Goal: Transaction & Acquisition: Purchase product/service

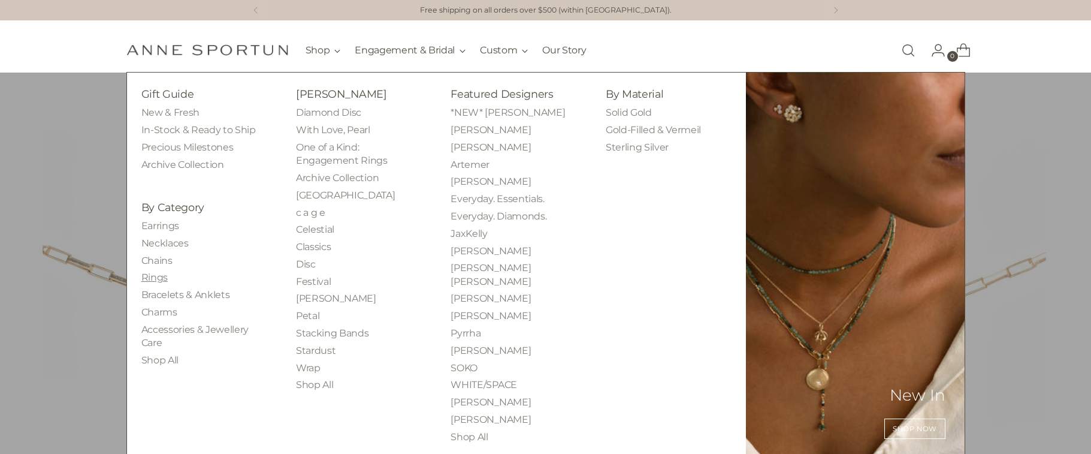
click at [153, 279] on link "Rings" at bounding box center [154, 276] width 26 height 11
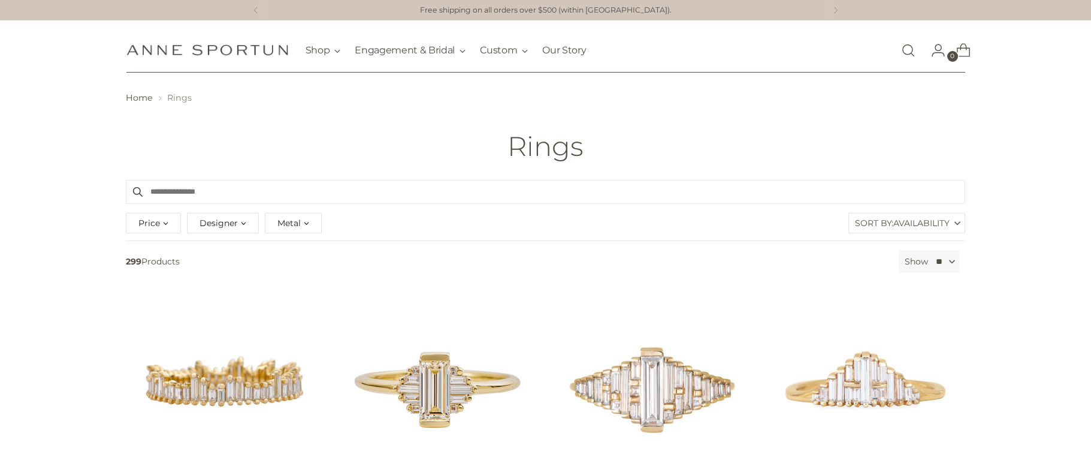
click at [906, 50] on link "Open search modal" at bounding box center [908, 50] width 24 height 24
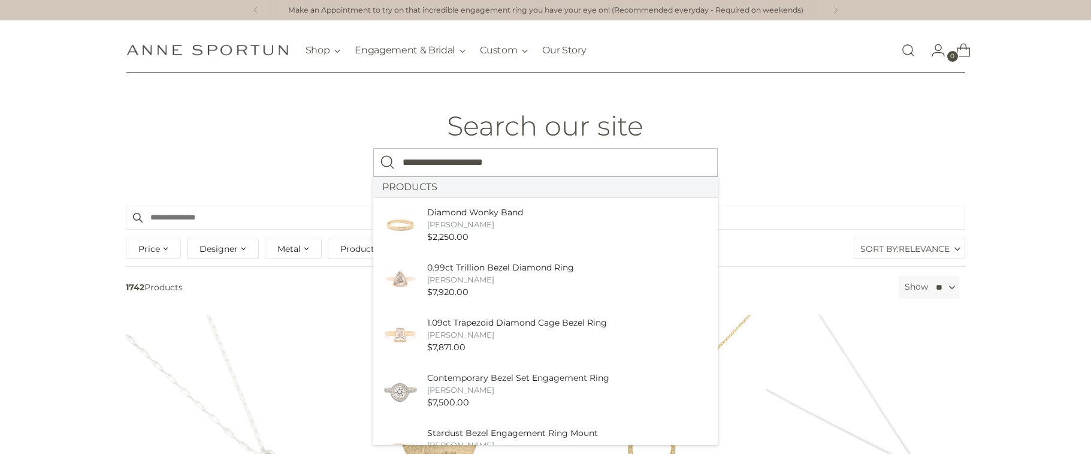
type input "**********"
click at [373, 148] on button "Search" at bounding box center [387, 162] width 29 height 29
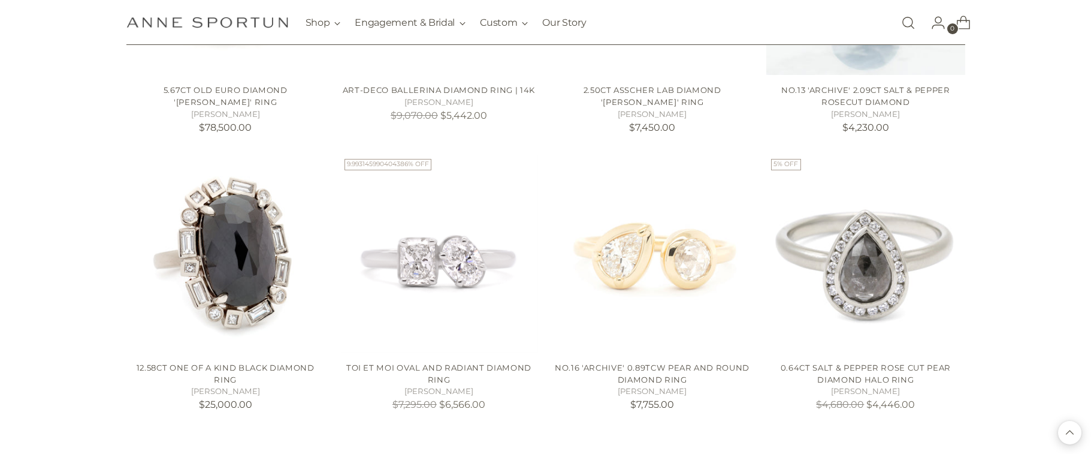
scroll to position [1023, 0]
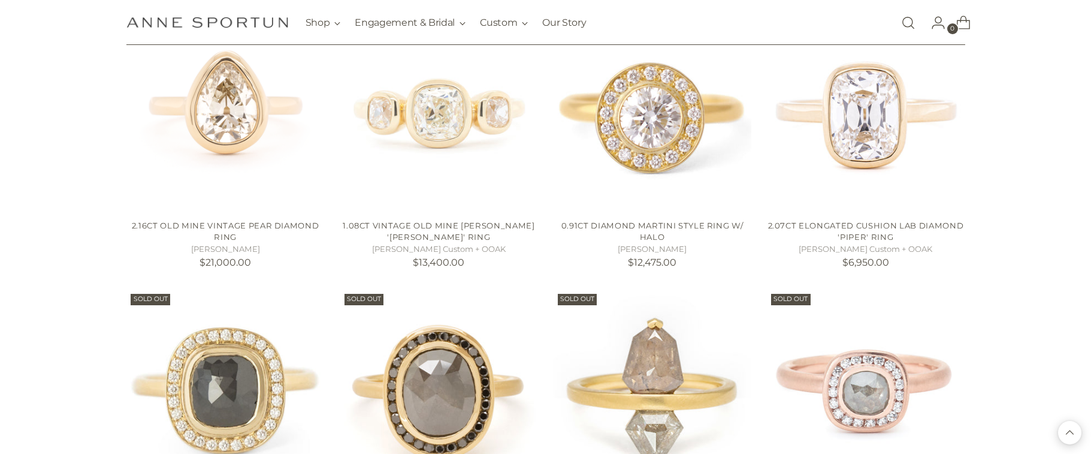
scroll to position [3380, 0]
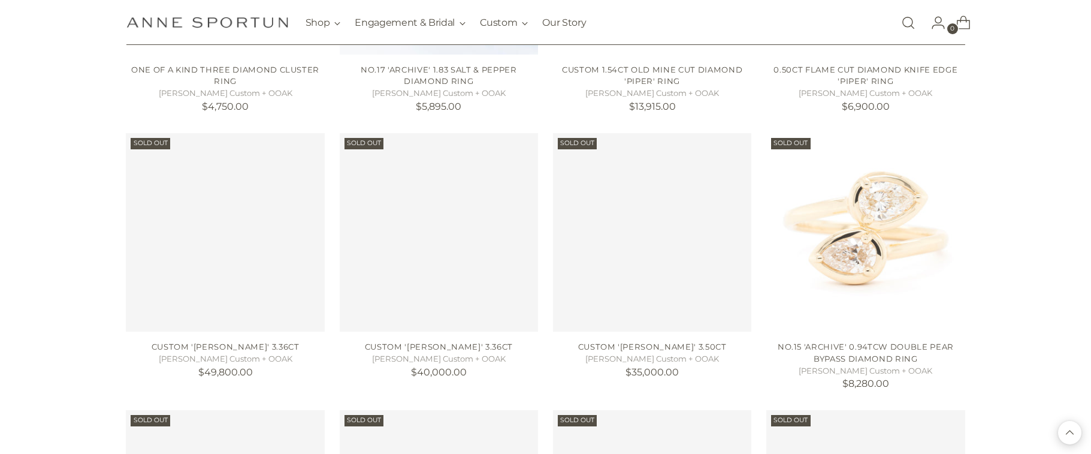
scroll to position [4092, 0]
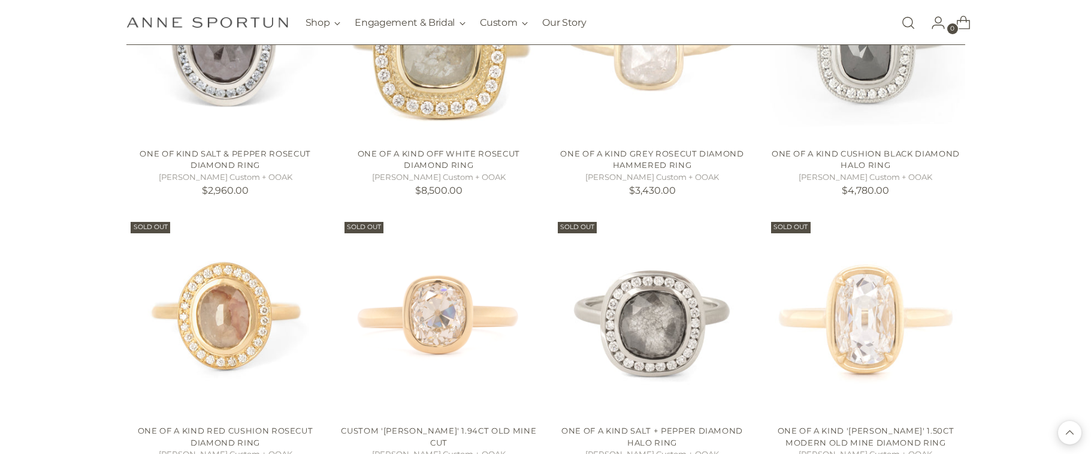
scroll to position [4611, 0]
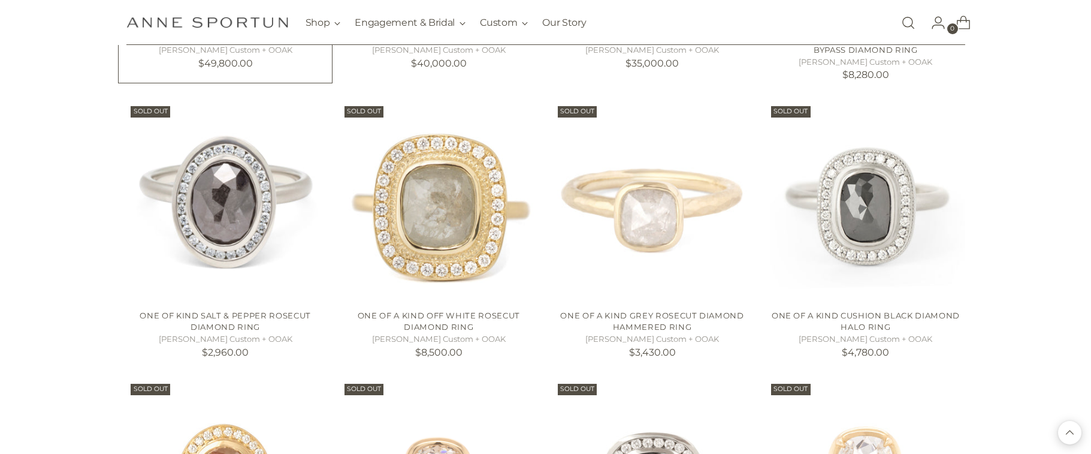
scroll to position [4273, 0]
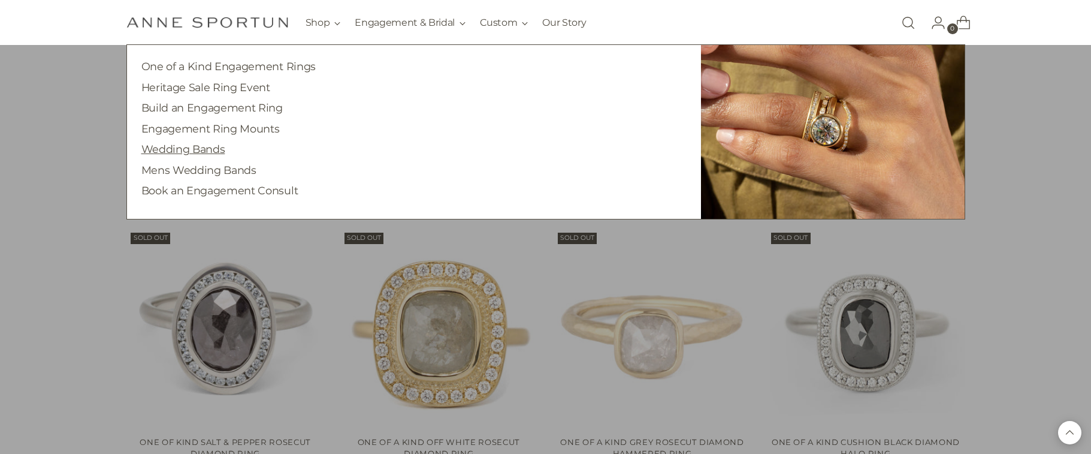
click at [193, 152] on link "Wedding Bands" at bounding box center [183, 149] width 84 height 13
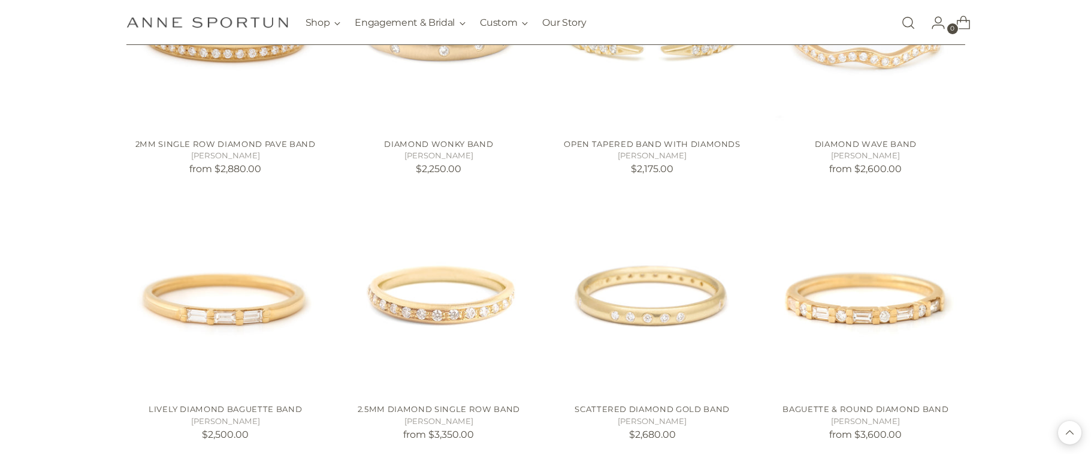
scroll to position [902, 0]
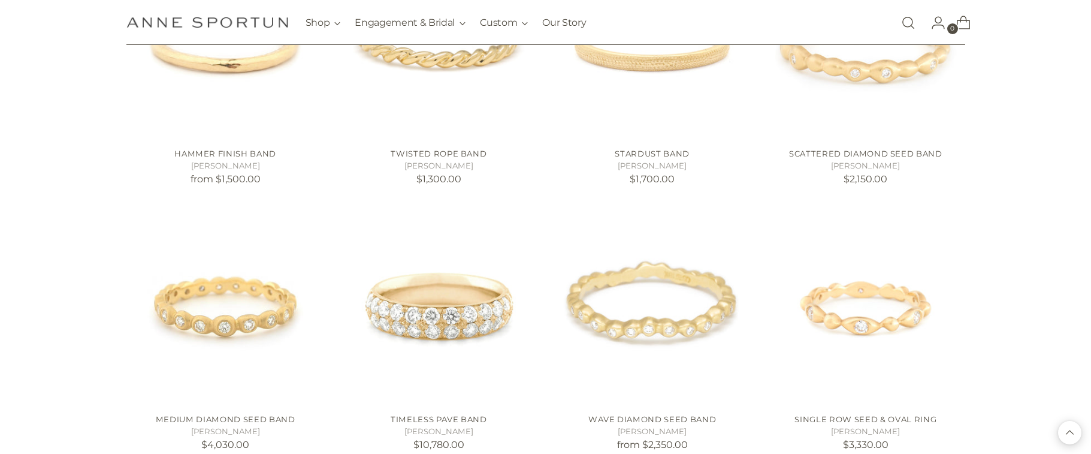
scroll to position [1953, 0]
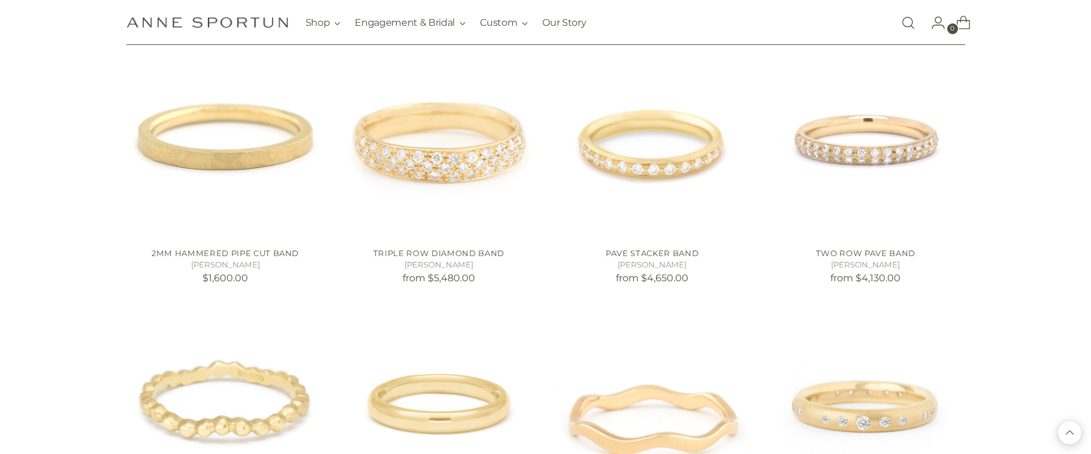
scroll to position [2650, 0]
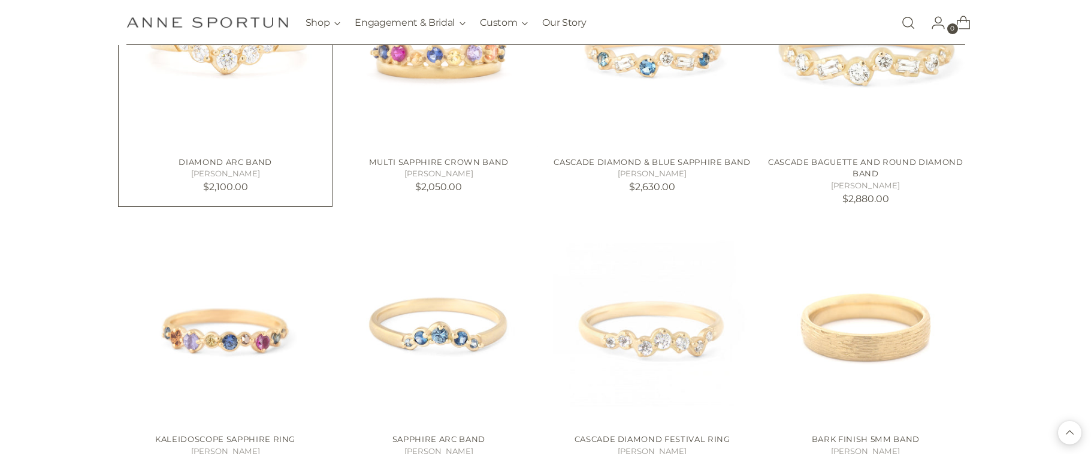
scroll to position [3802, 0]
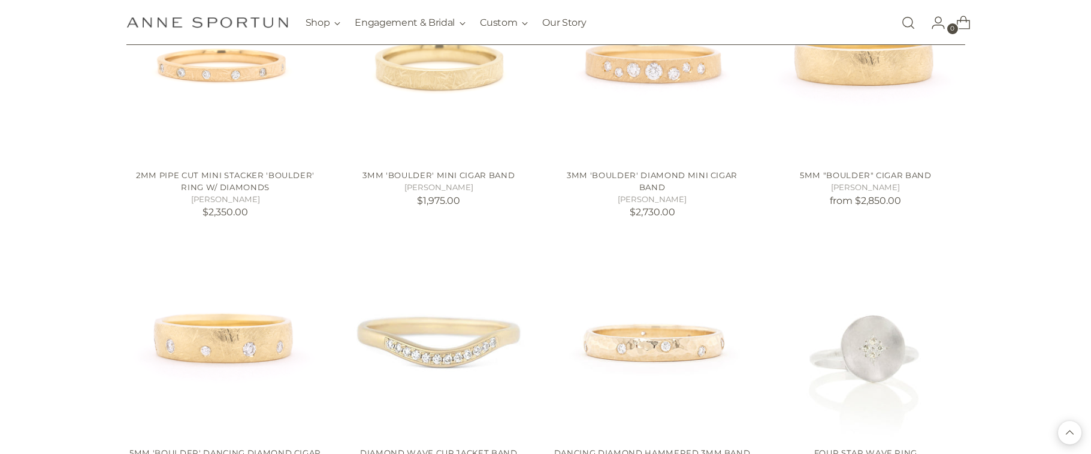
scroll to position [5416, 0]
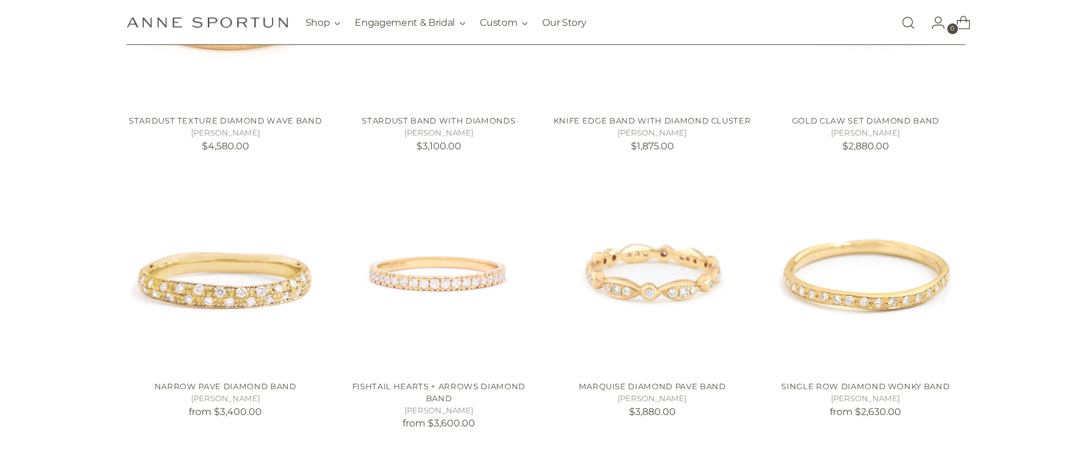
scroll to position [442, 0]
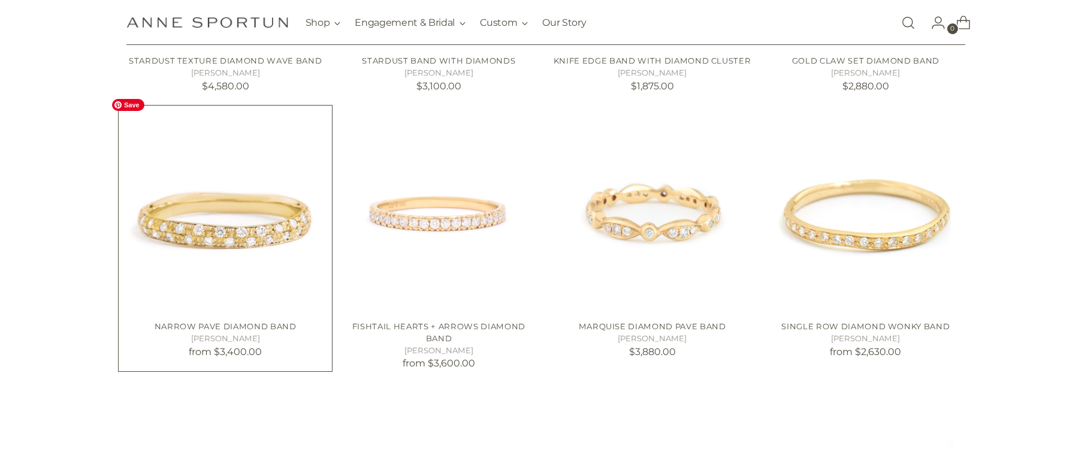
click at [0, 0] on img "Narrow Pave Diamond Band" at bounding box center [0, 0] width 0 height 0
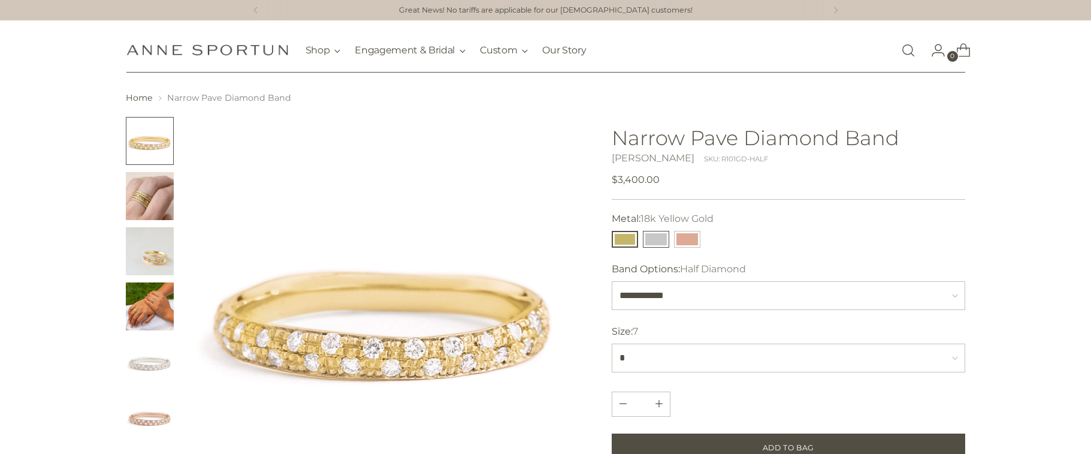
click at [653, 238] on button "14k White Gold" at bounding box center [656, 239] width 26 height 17
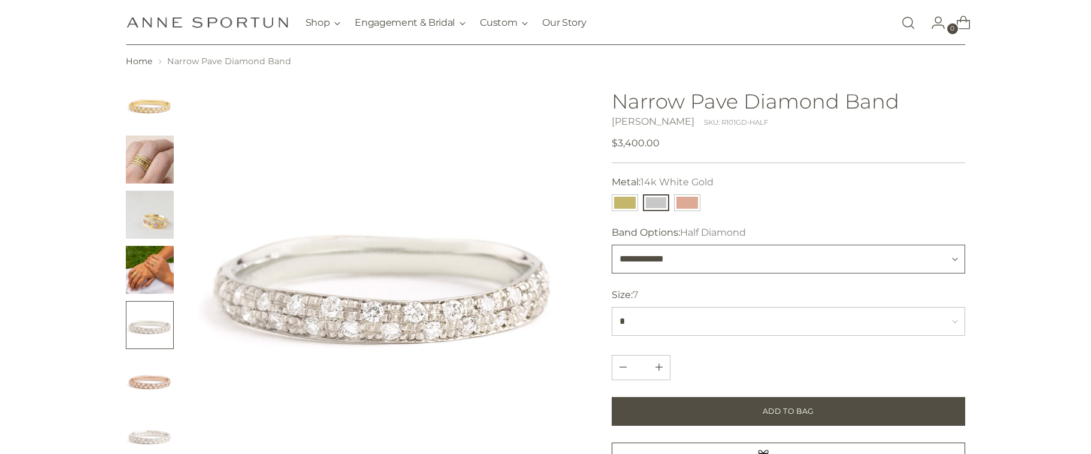
scroll to position [49, 0]
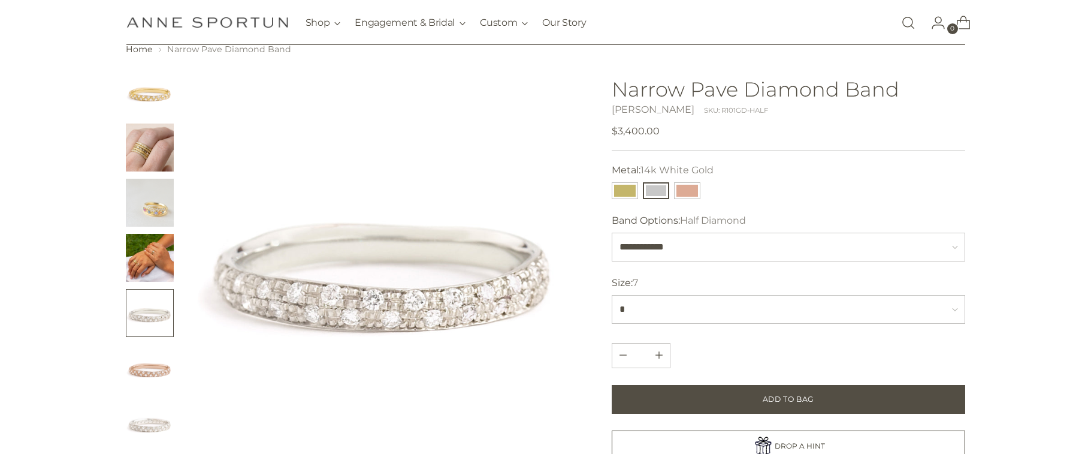
click at [140, 208] on img "Change image to image 3" at bounding box center [150, 203] width 48 height 48
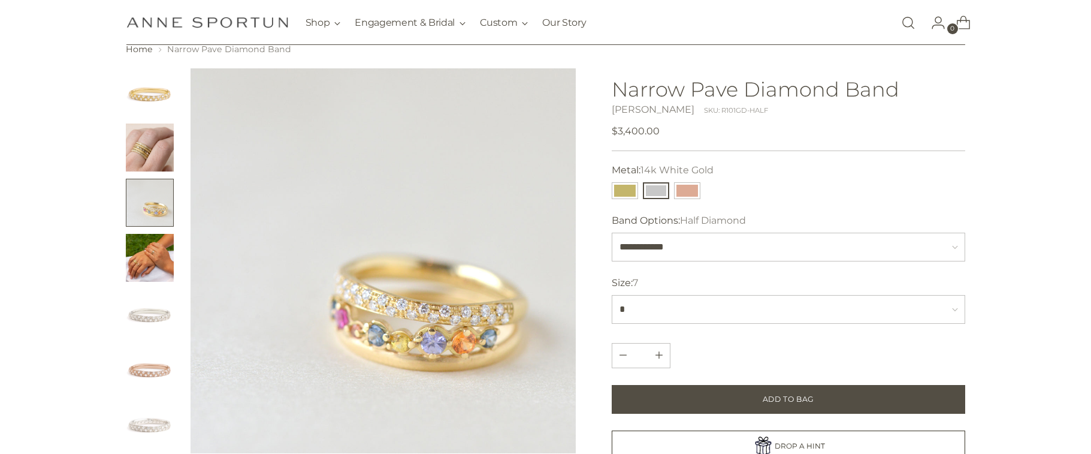
click at [140, 245] on img "Change image to image 4" at bounding box center [150, 258] width 48 height 48
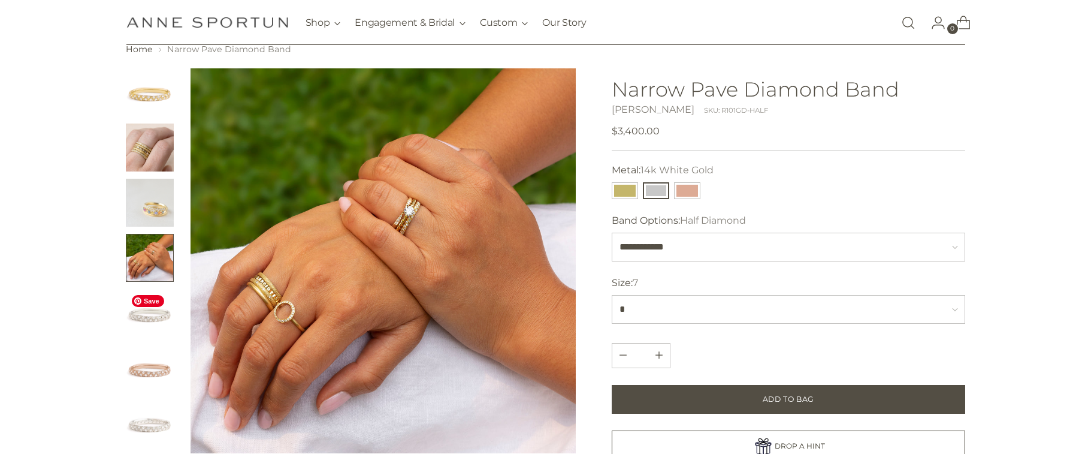
click at [152, 323] on img "Change image to image 5" at bounding box center [150, 313] width 48 height 48
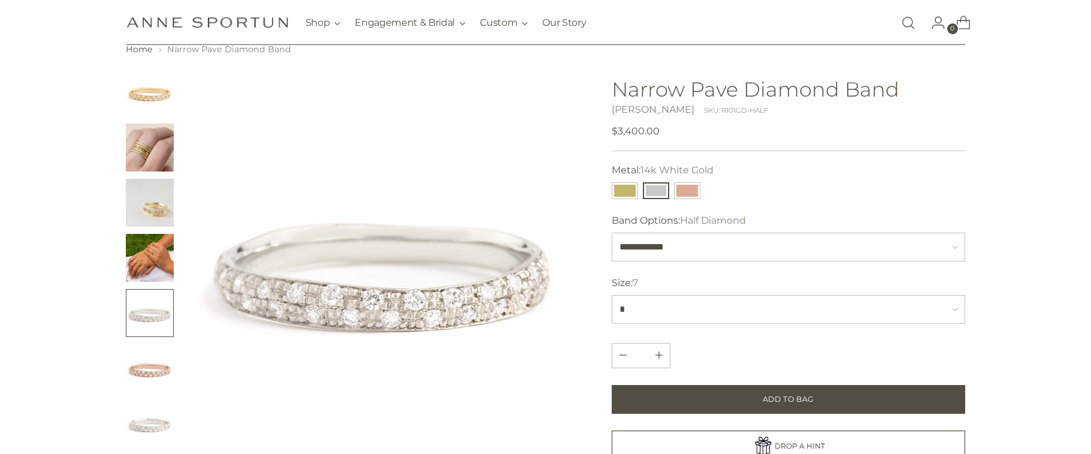
click at [134, 269] on img "Change image to image 4" at bounding box center [150, 258] width 48 height 48
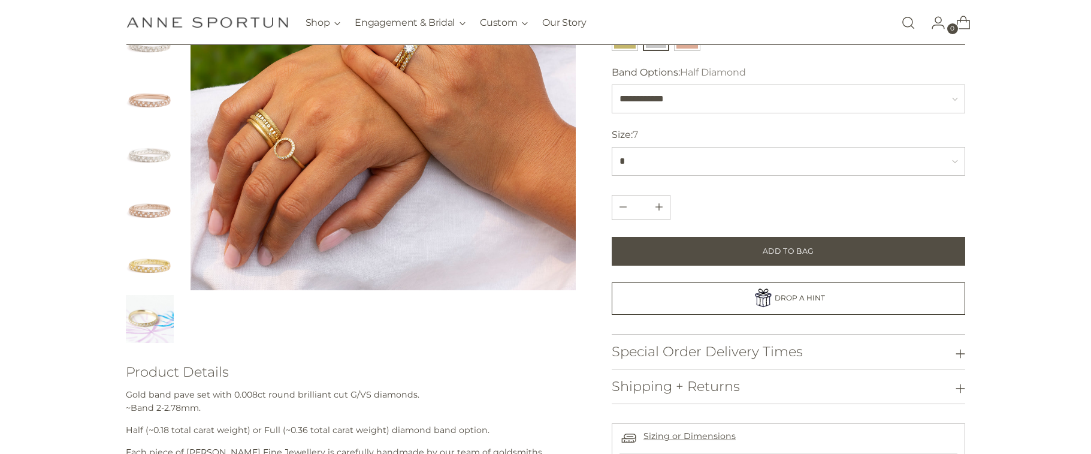
scroll to position [279, 0]
